Goal: Information Seeking & Learning: Find specific fact

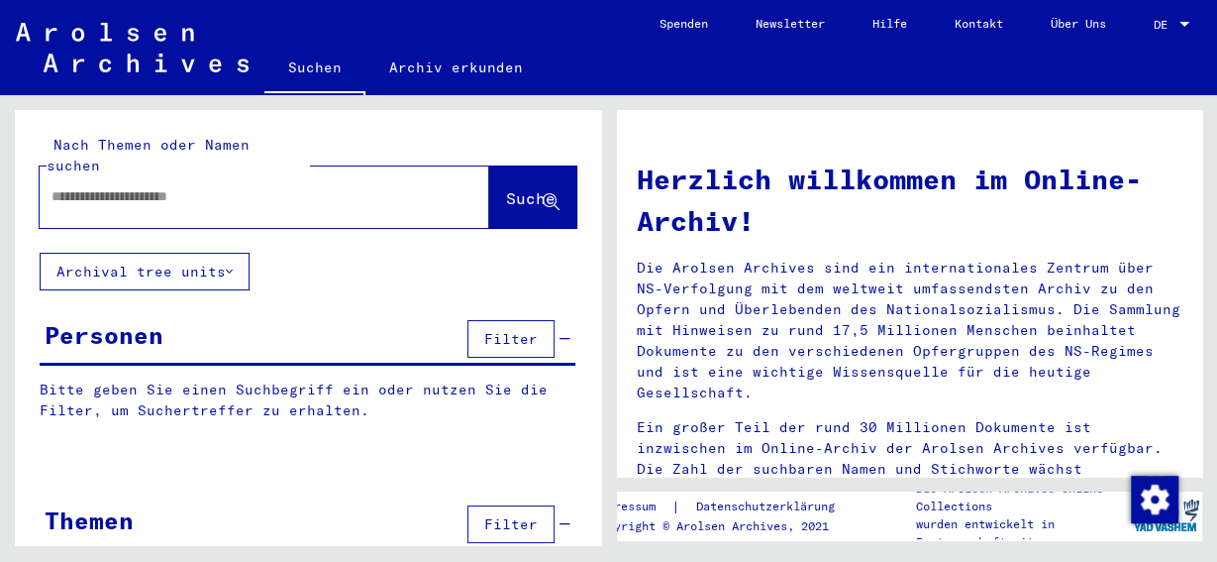
click at [125, 186] on input "text" at bounding box center [240, 196] width 378 height 21
type input "******"
click at [506, 188] on span "Suche" at bounding box center [531, 198] width 50 height 20
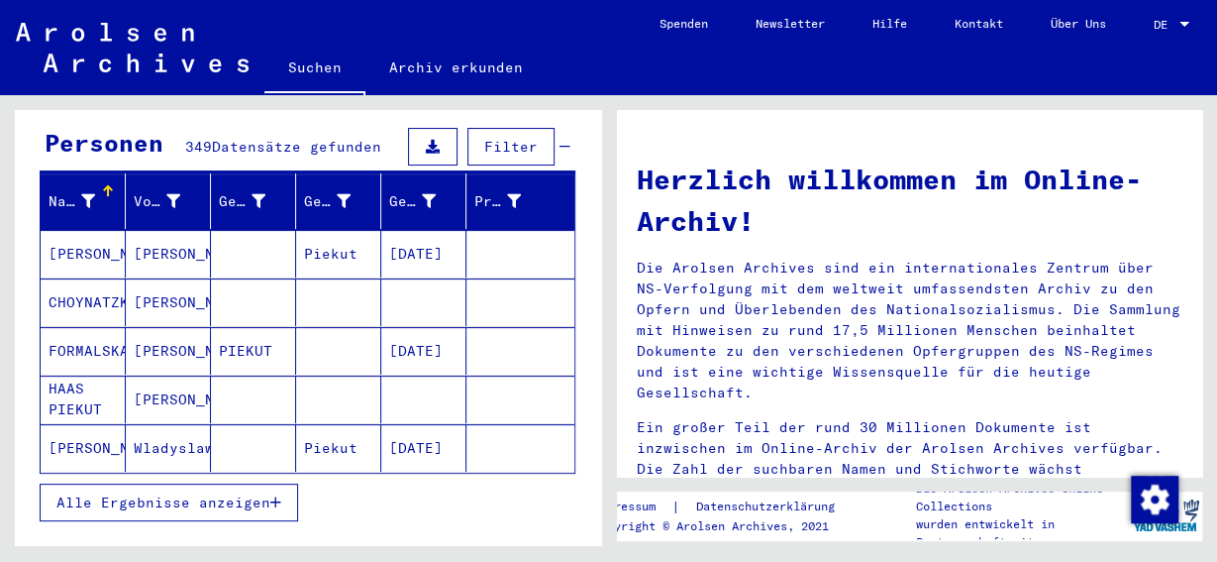
scroll to position [190, 0]
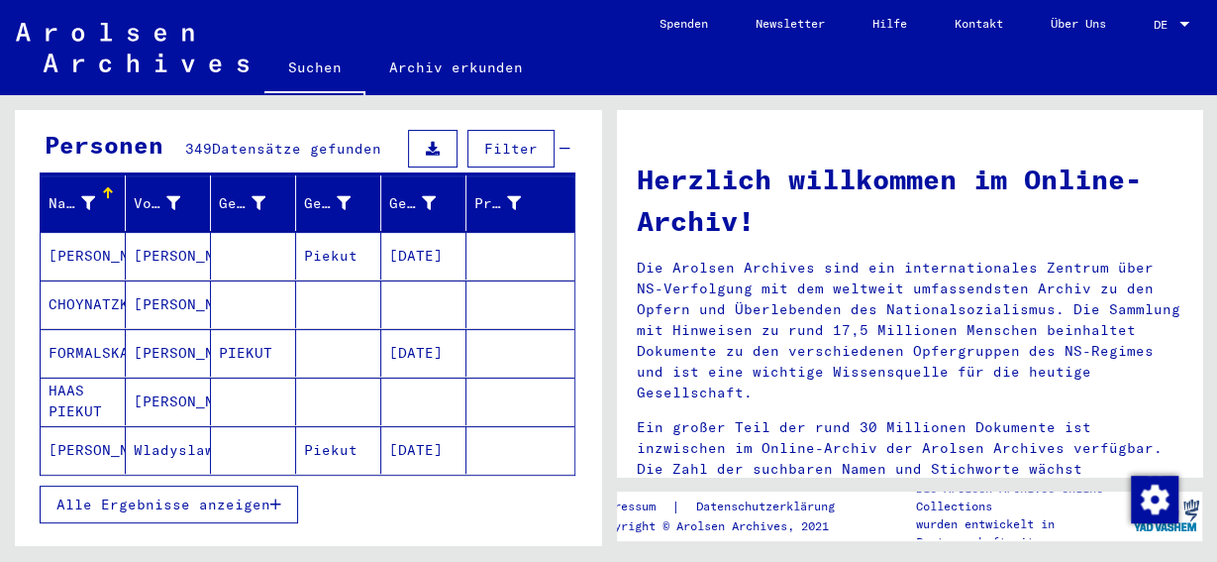
click at [518, 140] on span "Filter" at bounding box center [510, 149] width 53 height 18
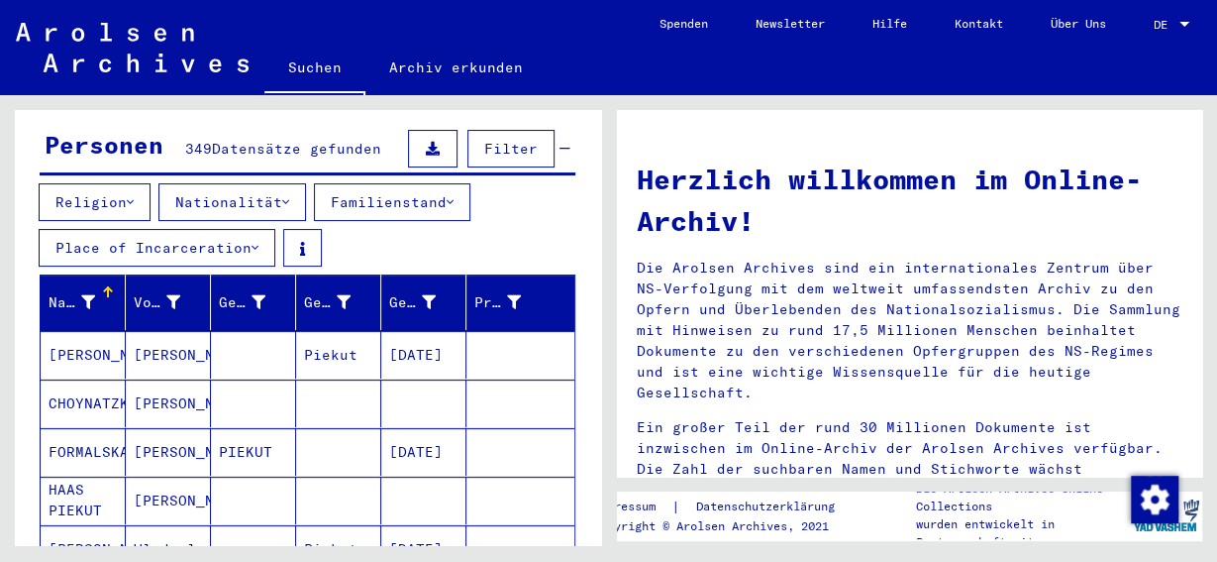
click at [289, 195] on icon at bounding box center [285, 202] width 7 height 14
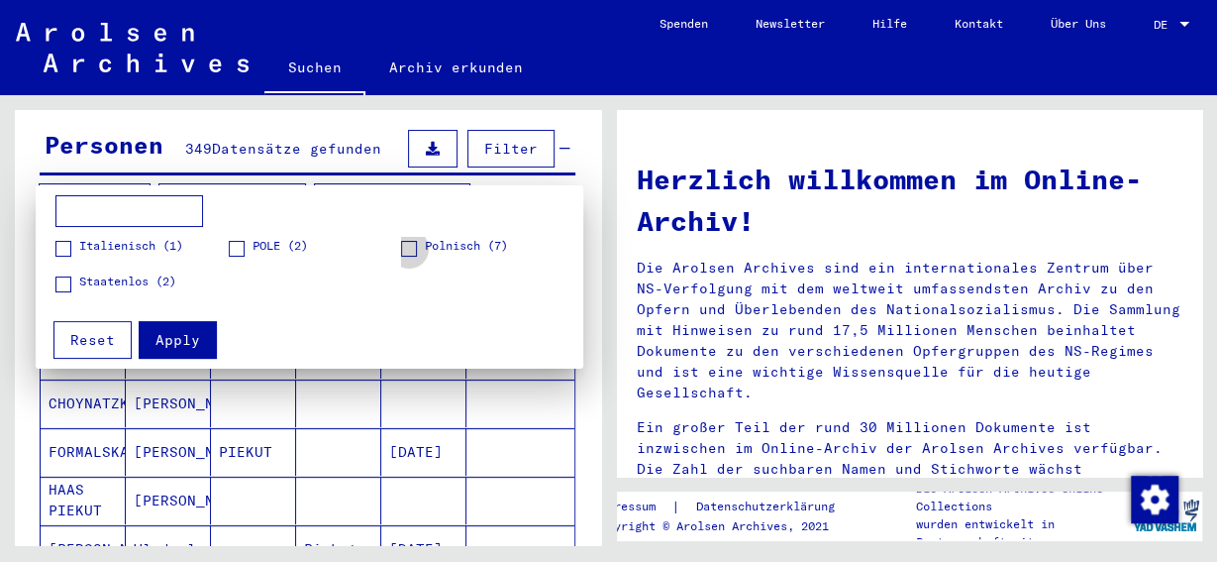
click at [434, 248] on span "Polnisch (7)" at bounding box center [466, 246] width 83 height 18
click at [174, 344] on span "Apply" at bounding box center [177, 340] width 45 height 18
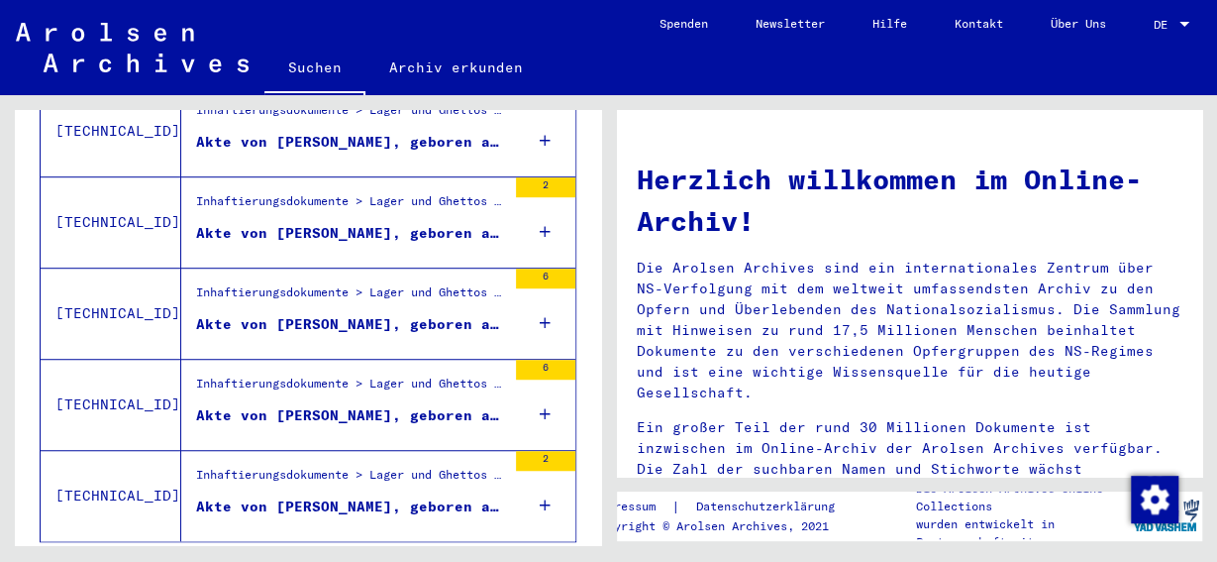
scroll to position [614, 0]
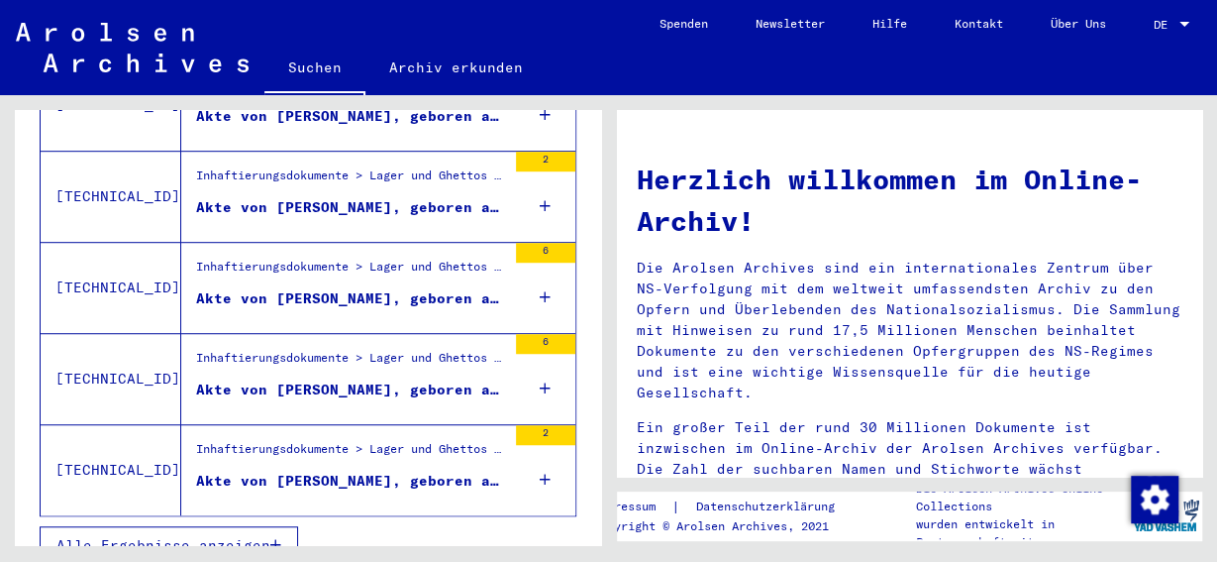
click at [338, 288] on div "Akte von [PERSON_NAME], geboren am [DEMOGRAPHIC_DATA]" at bounding box center [351, 298] width 310 height 21
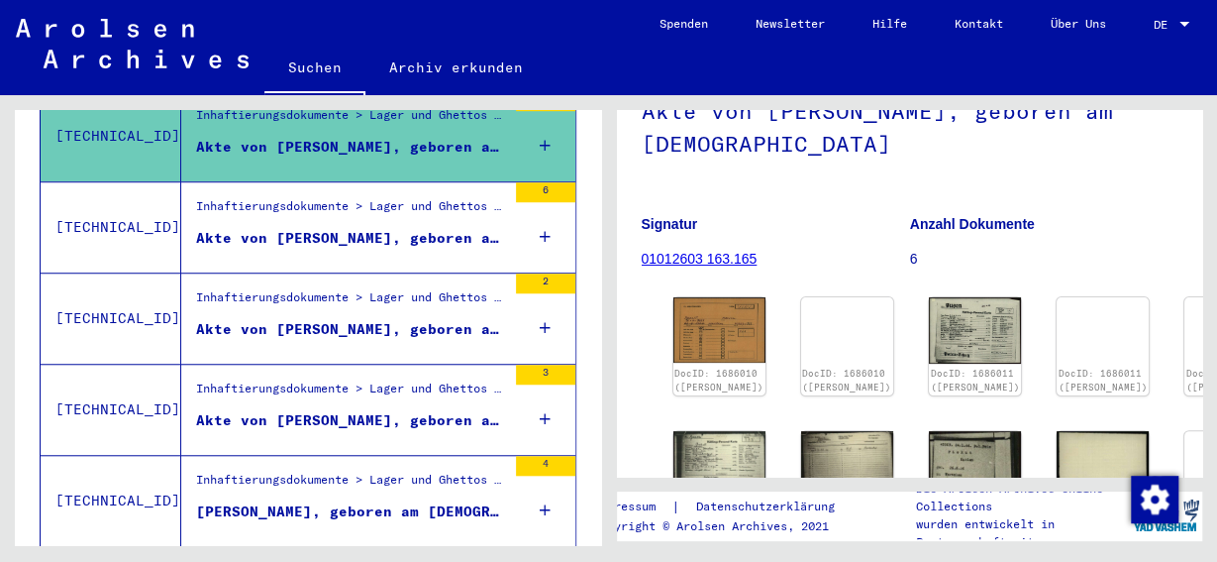
scroll to position [164, 0]
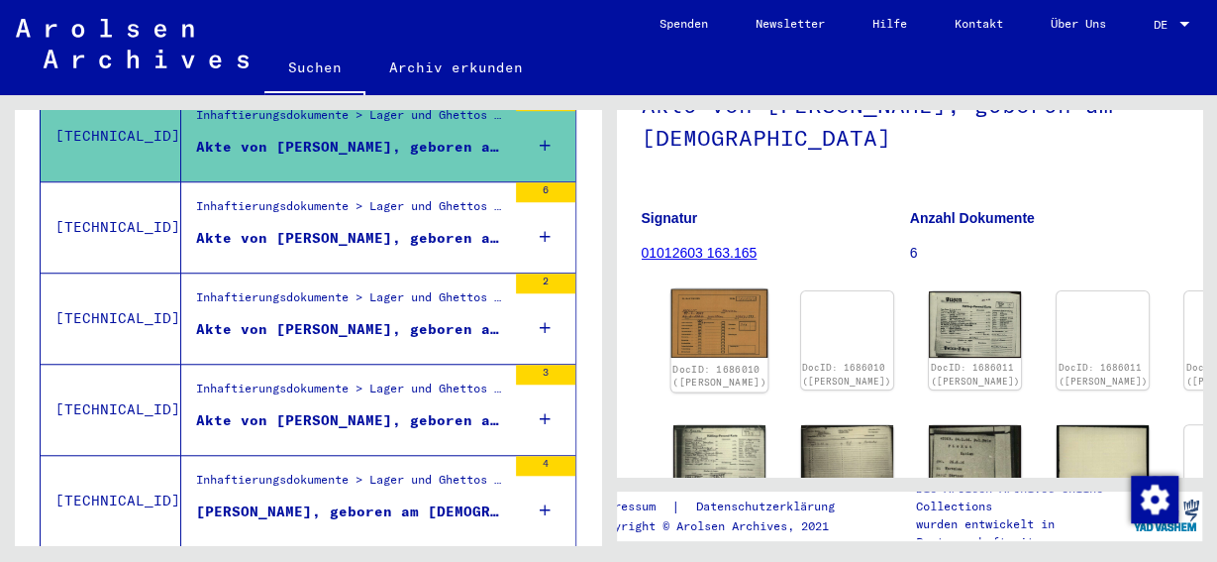
click at [688, 362] on link "DocID: 1686010 ([PERSON_NAME])" at bounding box center [719, 375] width 94 height 26
